Goal: Task Accomplishment & Management: Use online tool/utility

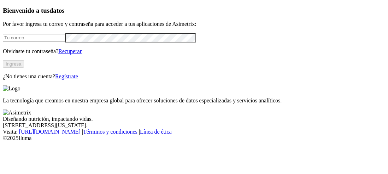
type input "[PERSON_NAME][EMAIL_ADDRESS][PERSON_NAME][DOMAIN_NAME]"
click at [24, 68] on button "Ingresa" at bounding box center [13, 63] width 21 height 7
